Goal: Information Seeking & Learning: Check status

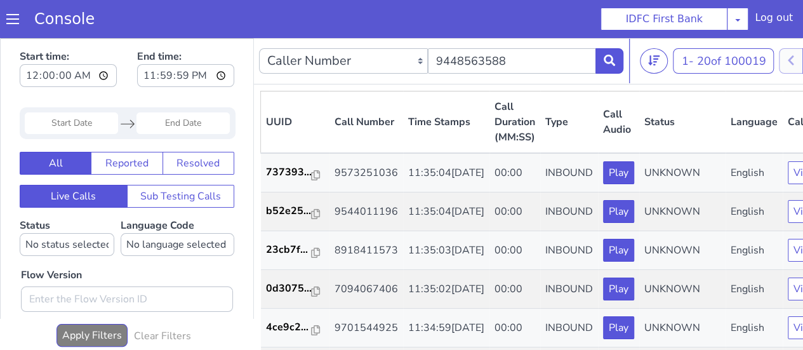
type input "9448563588"
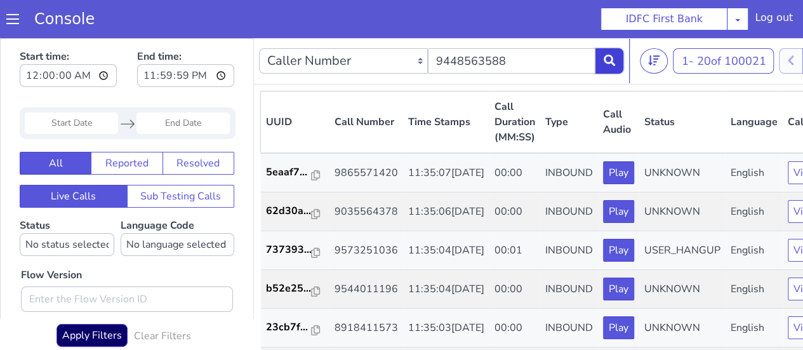
click at [610, 65] on icon at bounding box center [609, 60] width 11 height 11
click at [614, 53] on button at bounding box center [610, 60] width 28 height 25
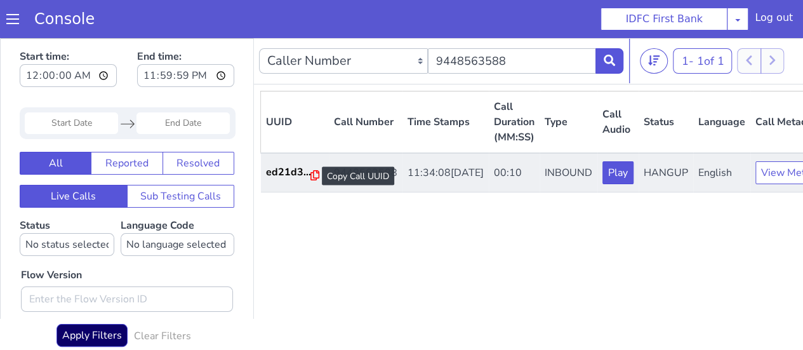
click at [311, 177] on icon at bounding box center [315, 175] width 9 height 10
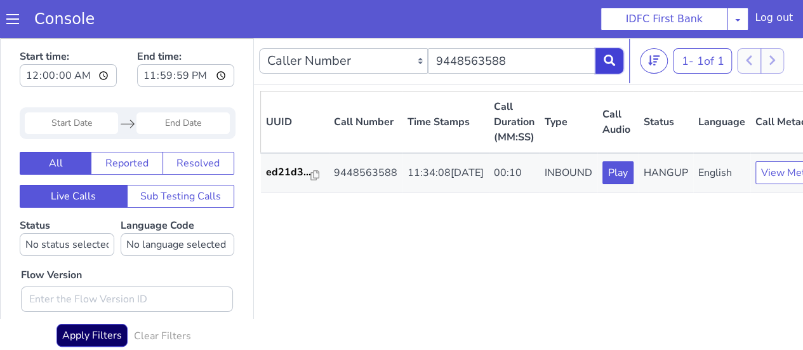
click at [601, 62] on button at bounding box center [610, 60] width 28 height 25
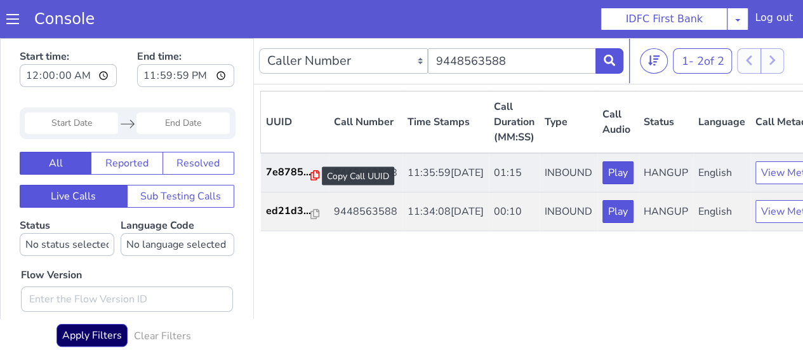
click at [311, 176] on icon at bounding box center [315, 175] width 9 height 10
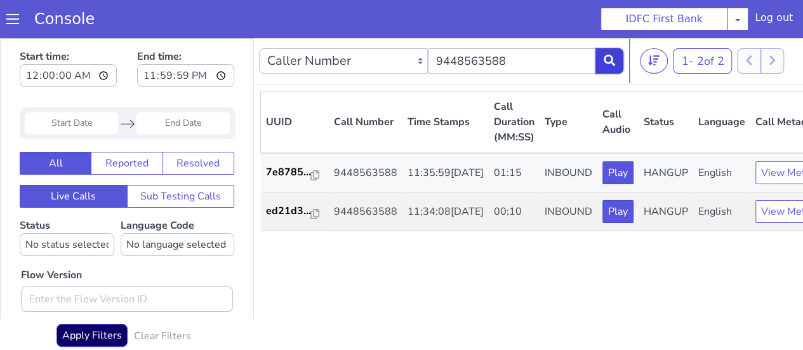
click at [608, 65] on icon at bounding box center [609, 60] width 11 height 11
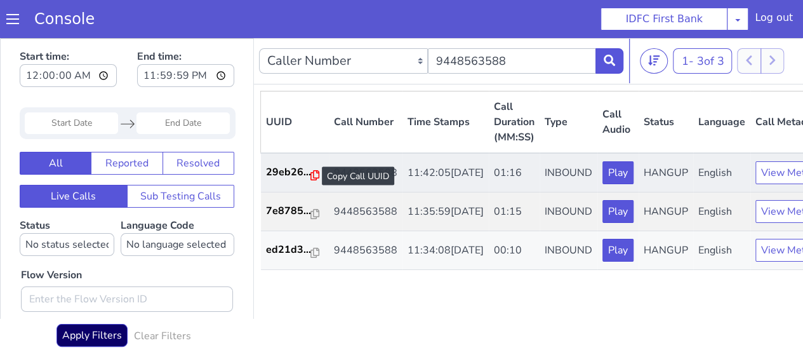
click at [311, 175] on icon at bounding box center [315, 175] width 9 height 10
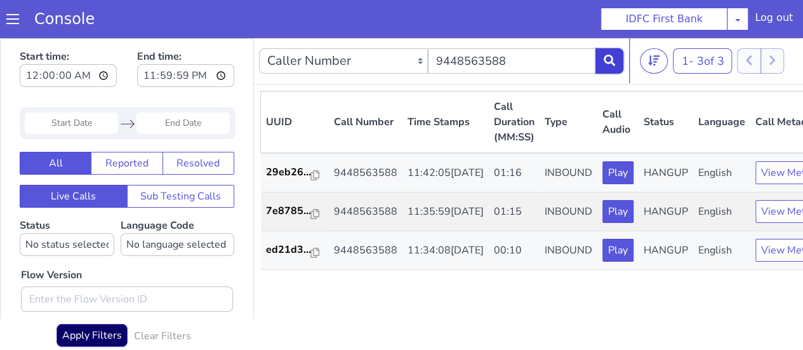
click at [601, 59] on button at bounding box center [610, 60] width 28 height 25
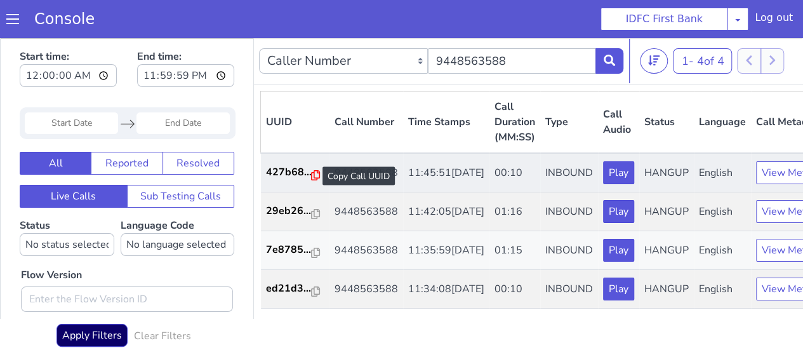
click at [314, 177] on icon at bounding box center [315, 175] width 9 height 10
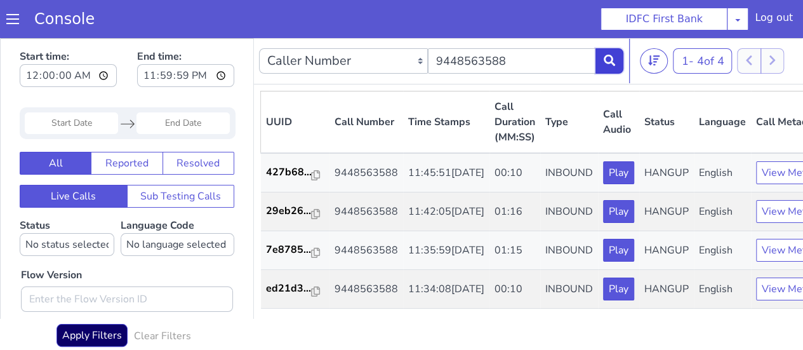
click at [610, 57] on icon at bounding box center [609, 60] width 11 height 11
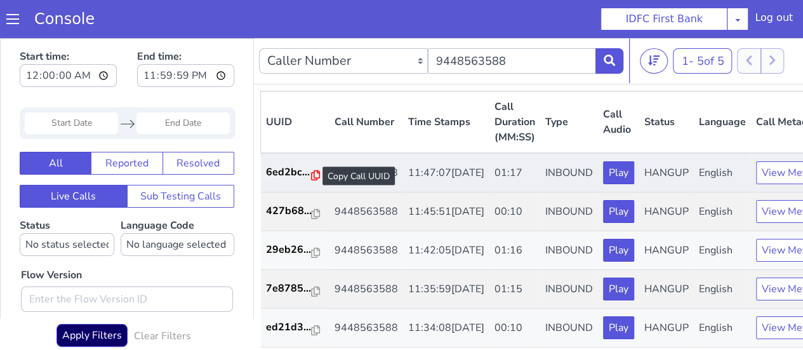
click at [313, 175] on icon at bounding box center [315, 175] width 9 height 10
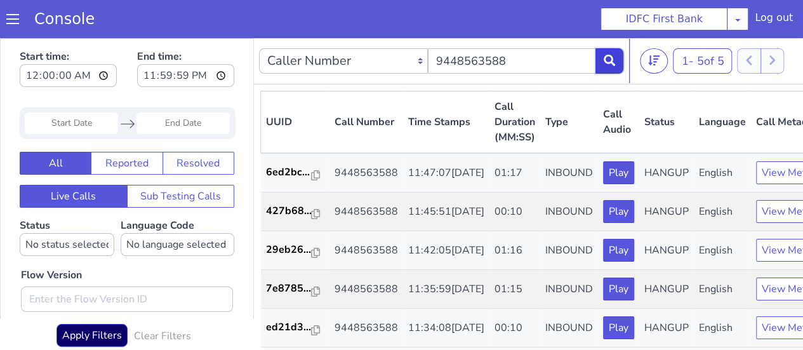
click at [612, 60] on icon at bounding box center [609, 60] width 11 height 11
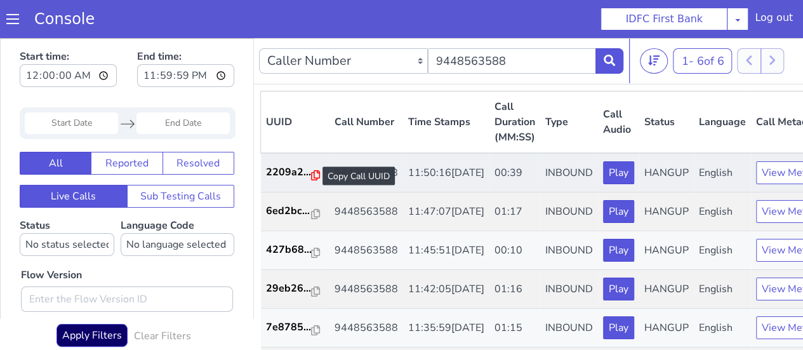
click at [314, 175] on icon at bounding box center [315, 175] width 9 height 10
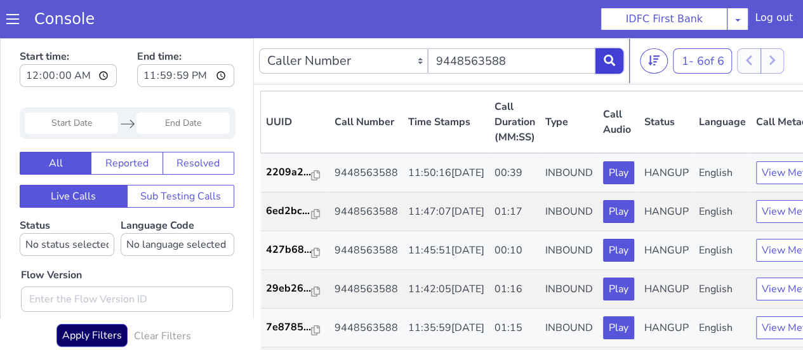
click at [603, 65] on button at bounding box center [610, 60] width 28 height 25
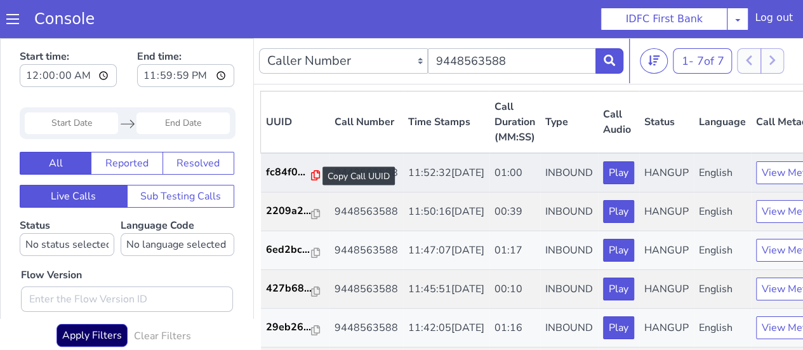
click at [313, 175] on icon at bounding box center [315, 175] width 9 height 10
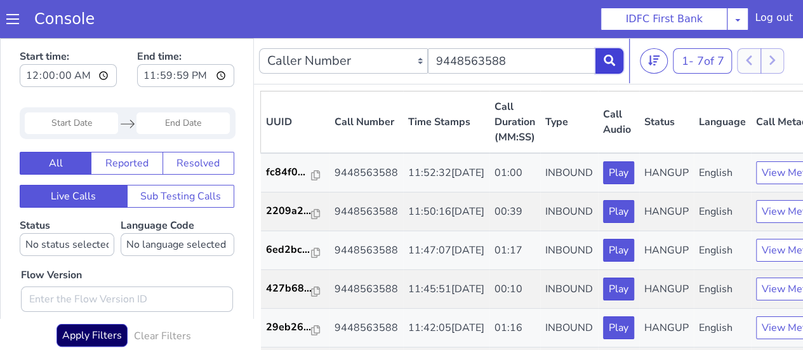
click at [607, 60] on icon at bounding box center [609, 60] width 11 height 11
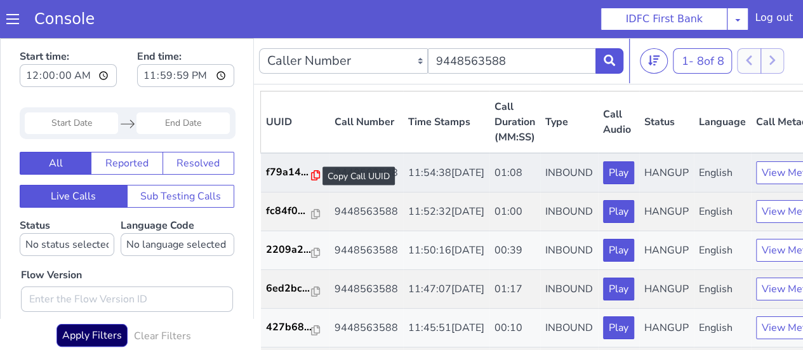
click at [318, 178] on icon at bounding box center [315, 175] width 9 height 10
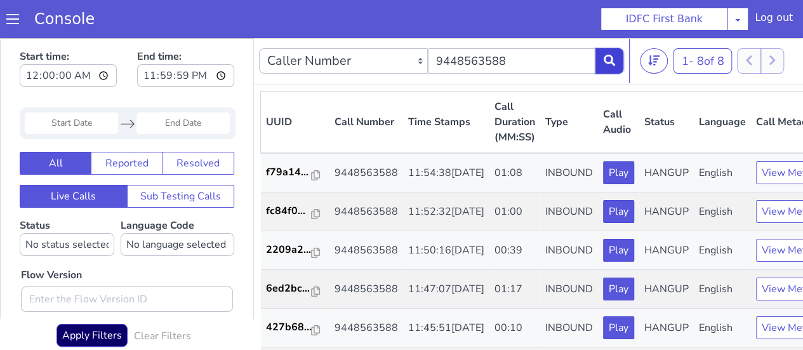
click at [605, 65] on icon at bounding box center [609, 60] width 11 height 11
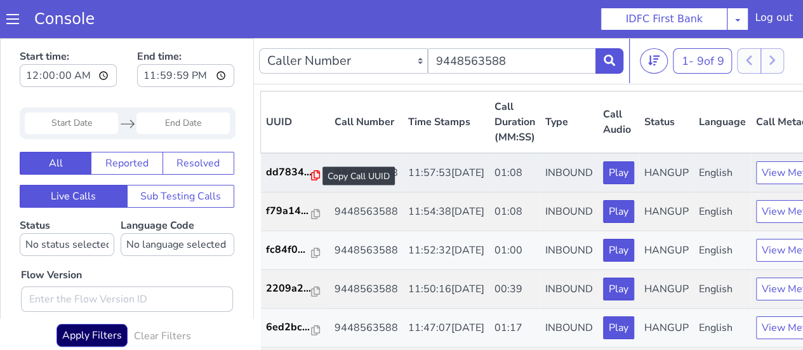
click at [312, 178] on icon at bounding box center [315, 175] width 9 height 10
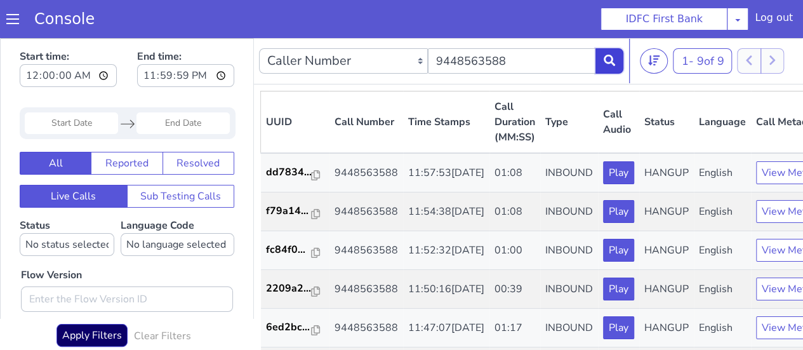
click at [614, 60] on icon at bounding box center [609, 60] width 11 height 11
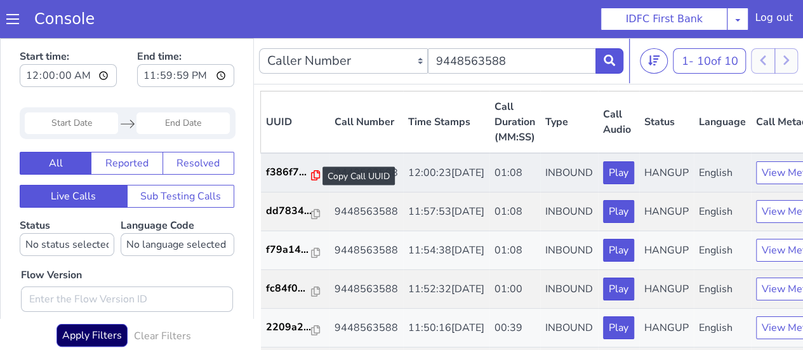
click at [313, 173] on icon at bounding box center [315, 175] width 9 height 10
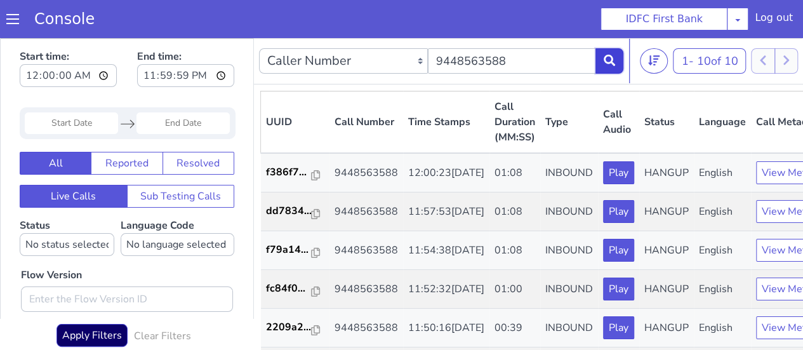
click at [607, 57] on icon at bounding box center [609, 60] width 11 height 11
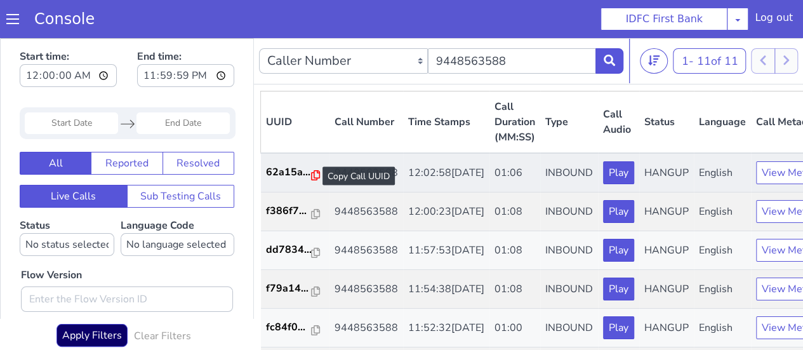
click at [316, 177] on icon at bounding box center [315, 175] width 9 height 10
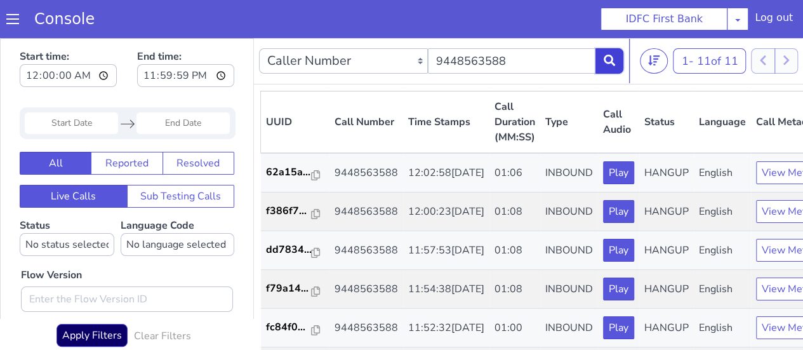
click at [614, 60] on icon at bounding box center [609, 60] width 11 height 11
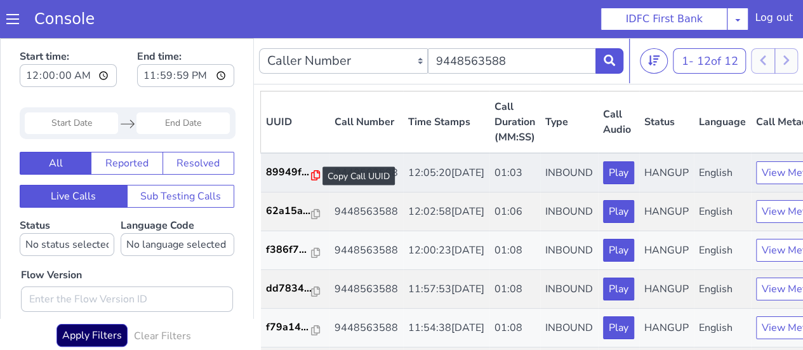
click at [316, 173] on icon at bounding box center [315, 175] width 9 height 10
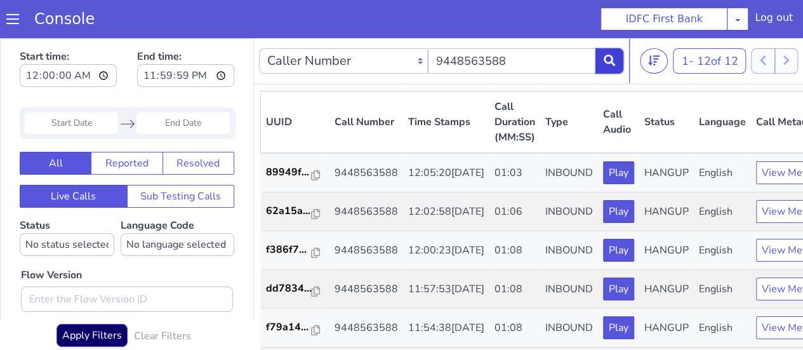
click at [603, 63] on button at bounding box center [610, 60] width 28 height 25
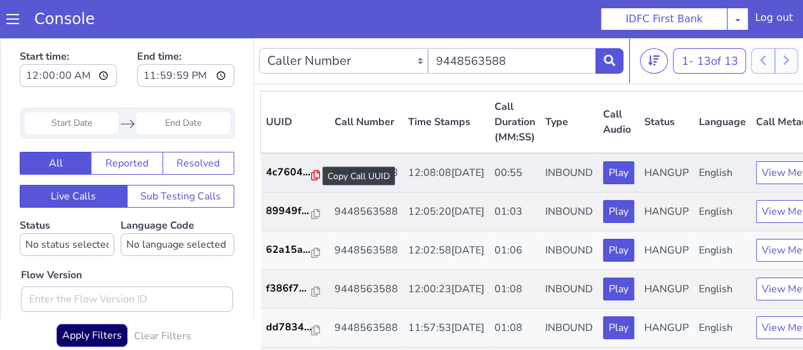
click at [314, 177] on icon at bounding box center [315, 175] width 9 height 10
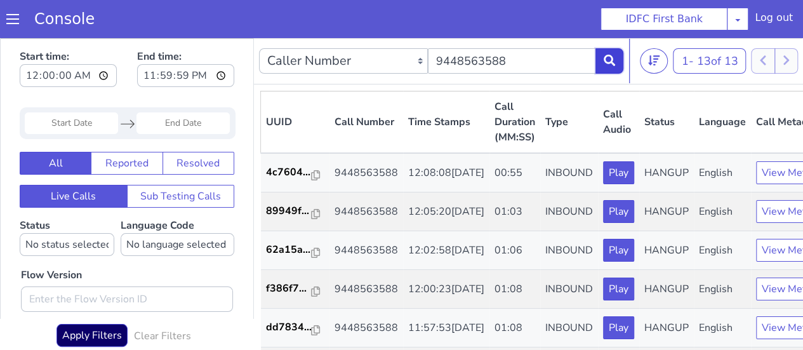
click at [619, 66] on button at bounding box center [610, 60] width 28 height 25
click at [604, 63] on icon at bounding box center [609, 60] width 11 height 11
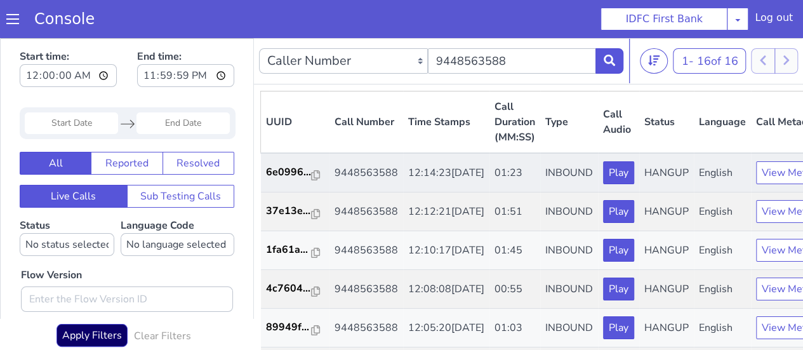
click at [307, 173] on td "6e0996..." at bounding box center [295, 172] width 69 height 39
click at [311, 173] on icon at bounding box center [315, 175] width 9 height 10
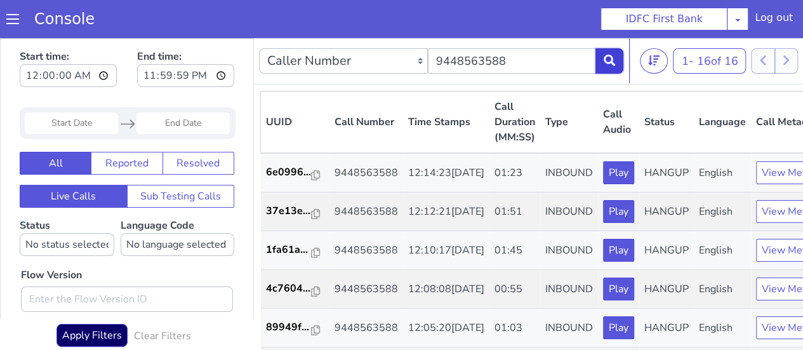
click at [610, 59] on icon at bounding box center [609, 60] width 11 height 11
click at [619, 54] on button at bounding box center [610, 60] width 28 height 25
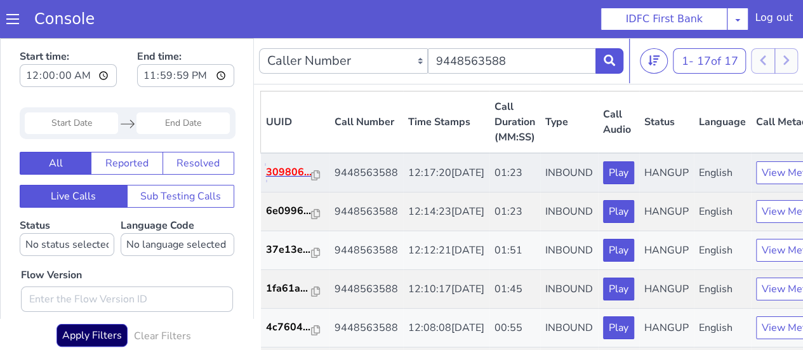
click at [307, 178] on p "309806..." at bounding box center [289, 171] width 46 height 15
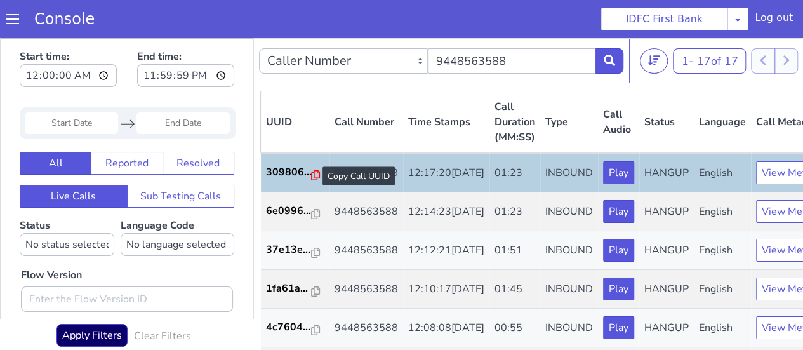
click at [316, 172] on icon at bounding box center [315, 175] width 9 height 10
click at [629, 53] on div at bounding box center [634, 61] width 10 height 44
click at [614, 60] on icon at bounding box center [609, 60] width 11 height 11
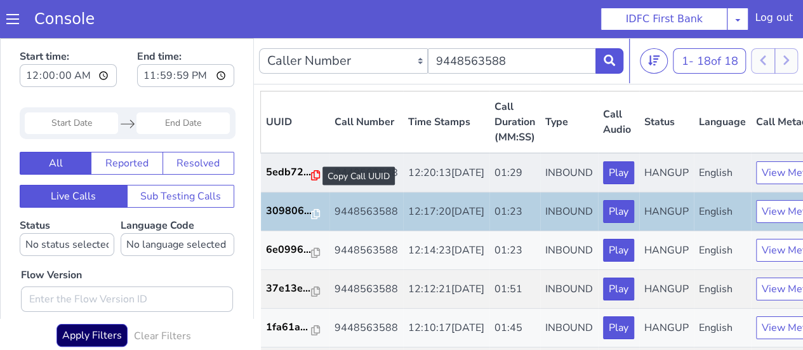
click at [315, 177] on icon at bounding box center [315, 175] width 9 height 10
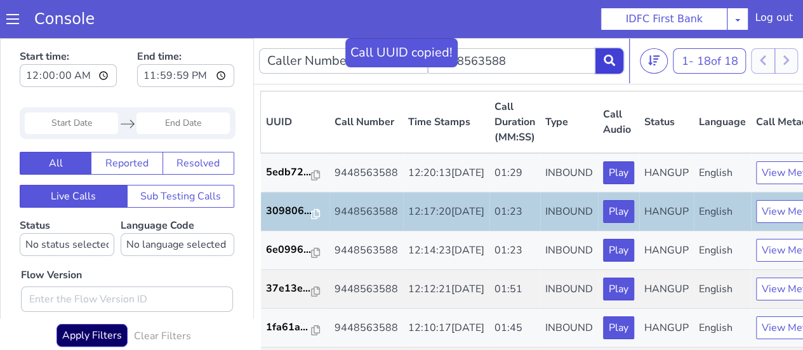
click at [617, 59] on button at bounding box center [610, 60] width 28 height 25
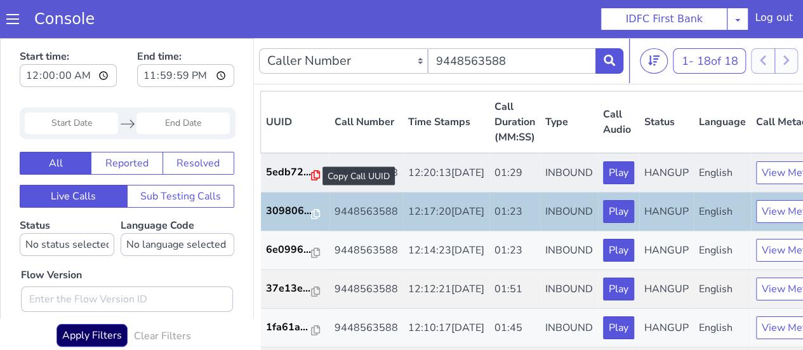
click at [312, 176] on icon at bounding box center [315, 175] width 9 height 10
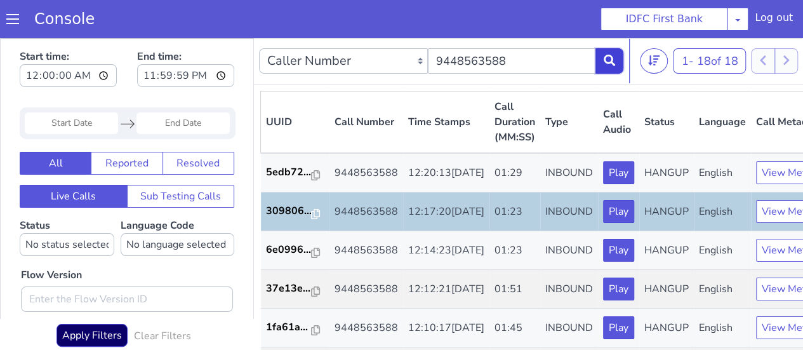
click at [603, 57] on button at bounding box center [610, 60] width 28 height 25
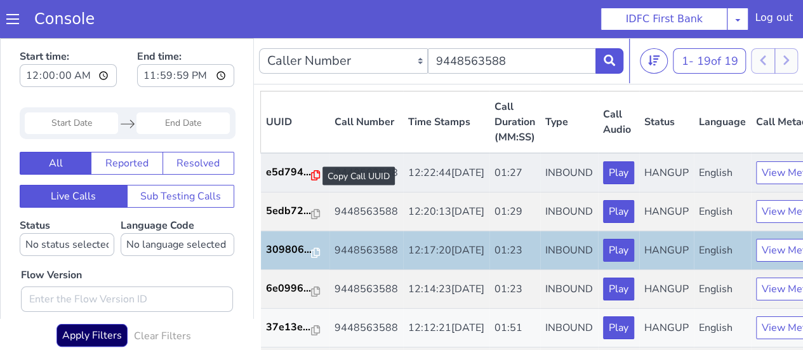
click at [316, 171] on icon at bounding box center [315, 175] width 9 height 10
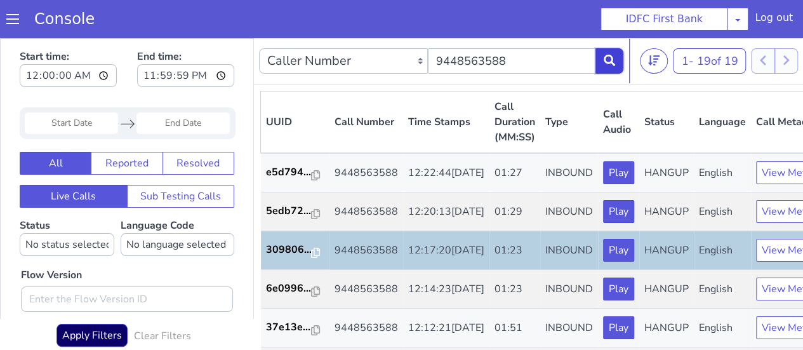
click at [615, 60] on button at bounding box center [610, 60] width 28 height 25
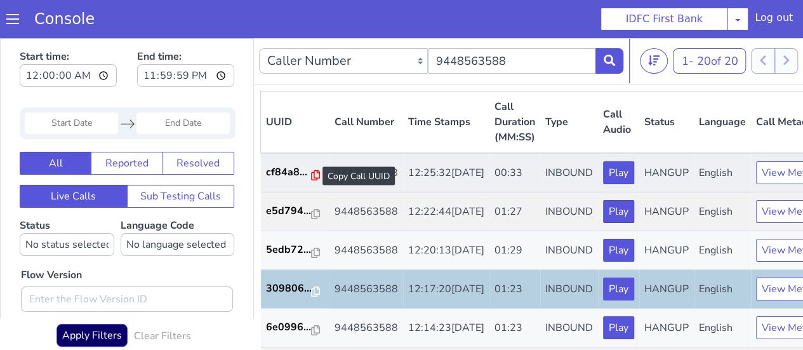
click at [317, 175] on icon at bounding box center [315, 175] width 9 height 10
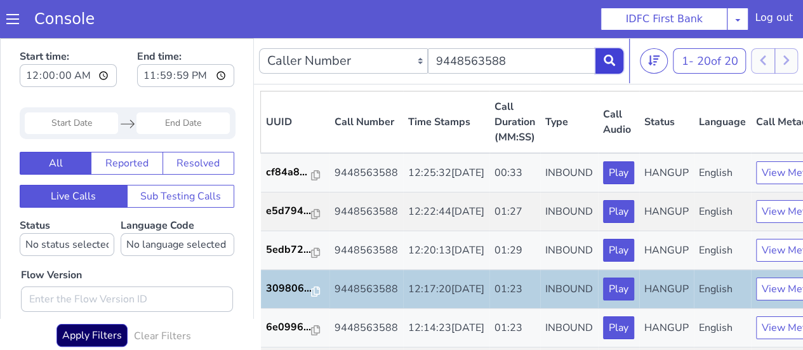
click at [616, 63] on button at bounding box center [610, 60] width 28 height 25
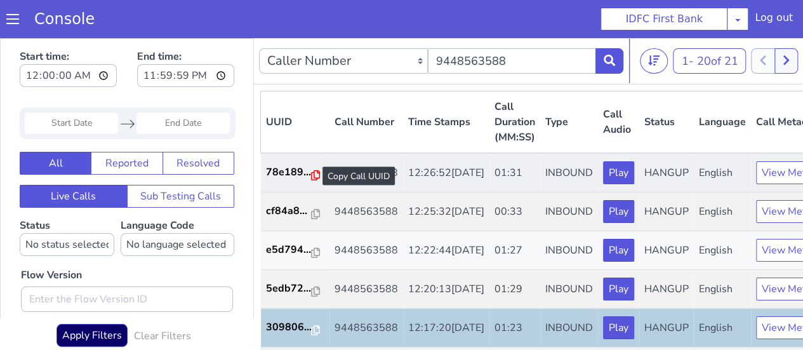
click at [315, 174] on icon at bounding box center [315, 175] width 9 height 10
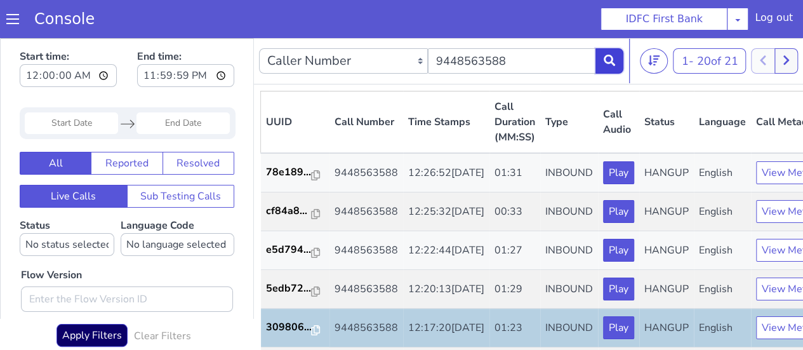
click at [608, 63] on icon at bounding box center [609, 60] width 11 height 11
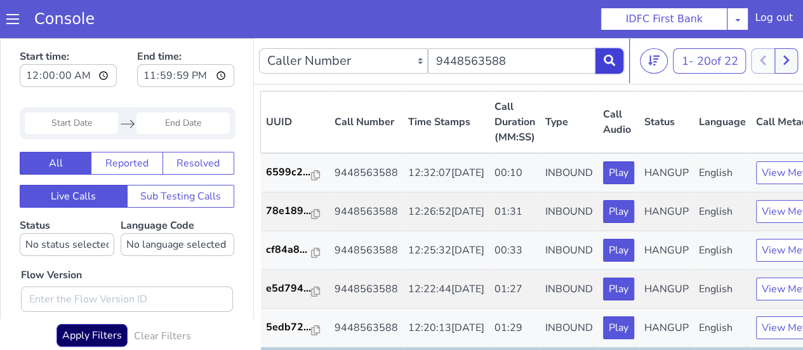
click at [609, 60] on icon at bounding box center [609, 60] width 11 height 11
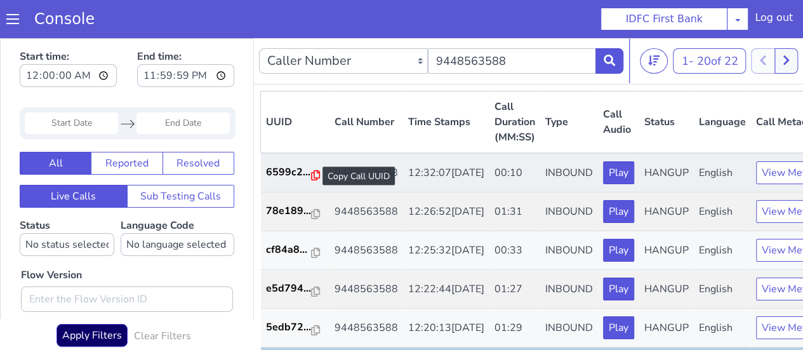
click at [315, 171] on icon at bounding box center [315, 175] width 9 height 10
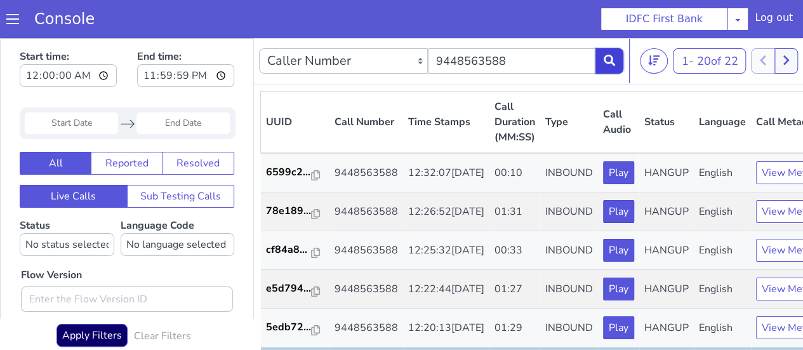
click at [616, 63] on button at bounding box center [610, 60] width 28 height 25
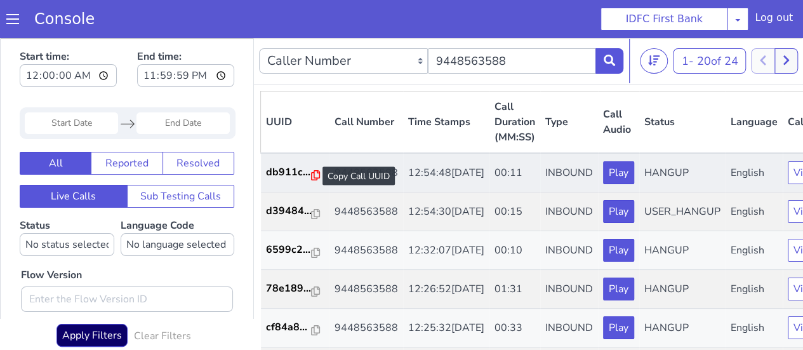
click at [318, 177] on icon at bounding box center [315, 175] width 9 height 10
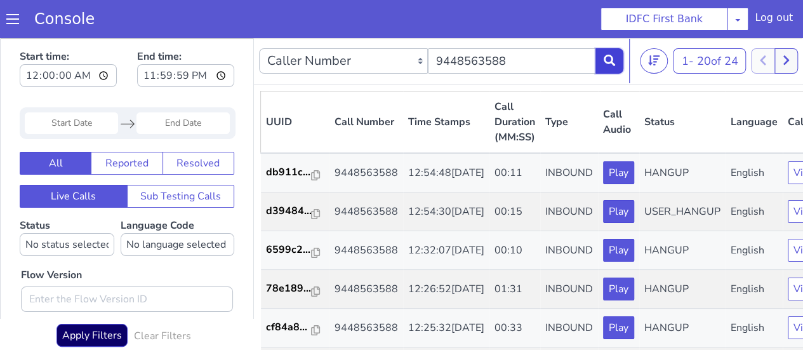
click at [607, 51] on button at bounding box center [610, 60] width 28 height 25
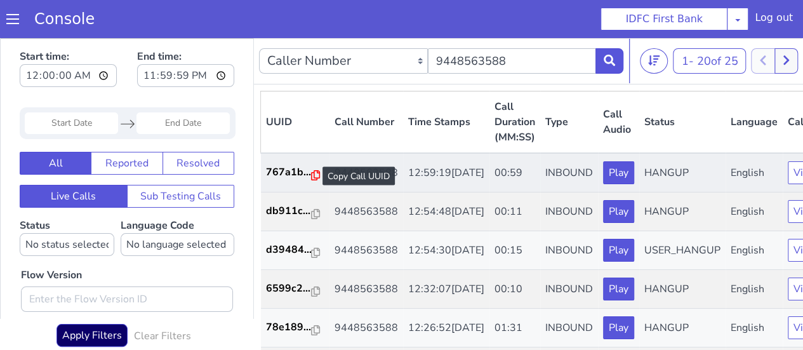
click at [312, 178] on icon at bounding box center [315, 175] width 9 height 10
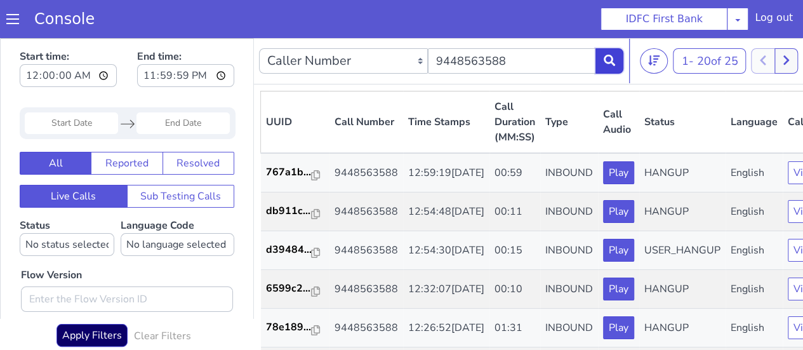
click at [620, 58] on button at bounding box center [610, 60] width 28 height 25
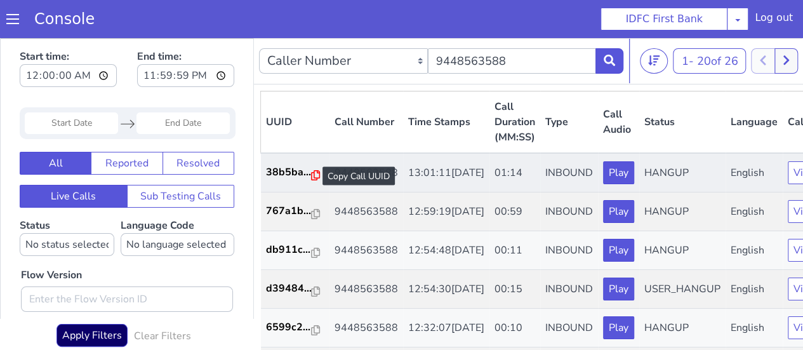
click at [311, 175] on icon at bounding box center [315, 175] width 9 height 10
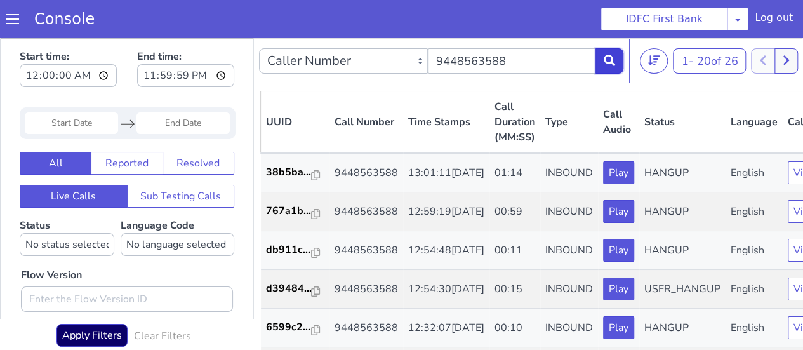
click at [606, 61] on icon at bounding box center [609, 60] width 11 height 11
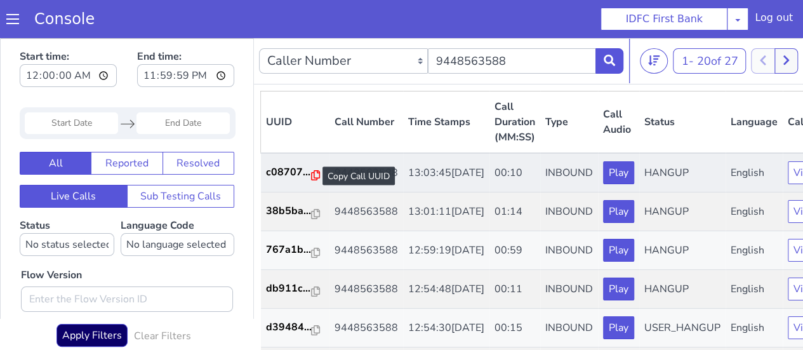
click at [315, 176] on icon at bounding box center [315, 175] width 9 height 10
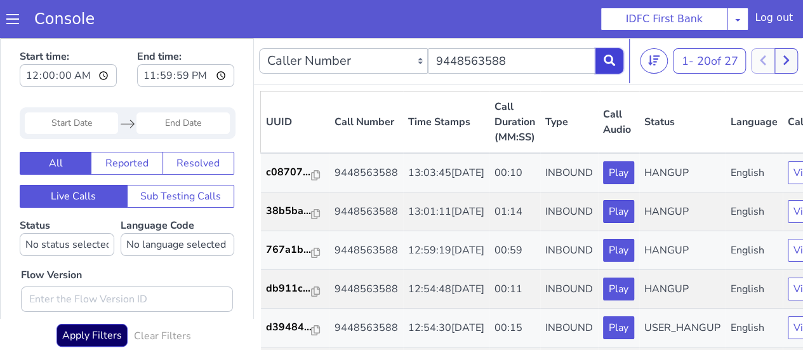
click at [601, 68] on button at bounding box center [610, 60] width 28 height 25
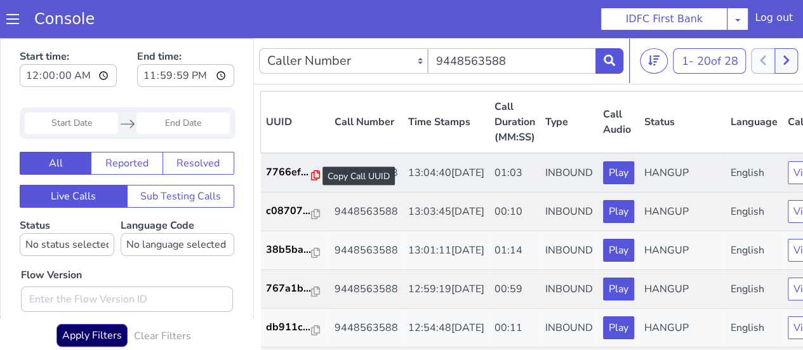
click at [316, 176] on icon at bounding box center [315, 175] width 9 height 10
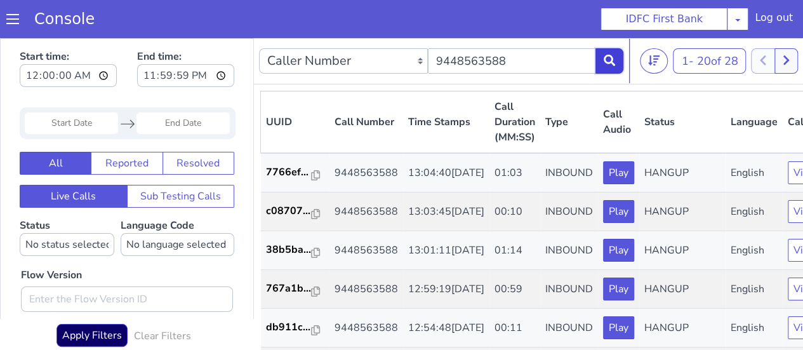
click at [618, 63] on button at bounding box center [610, 60] width 28 height 25
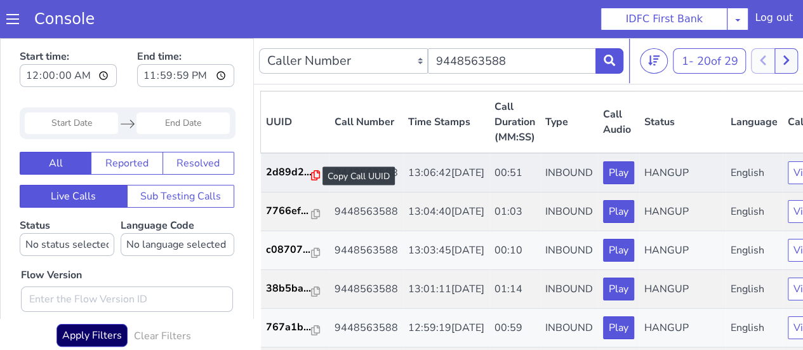
click at [313, 176] on icon at bounding box center [315, 175] width 9 height 10
